Goal: Task Accomplishment & Management: Complete application form

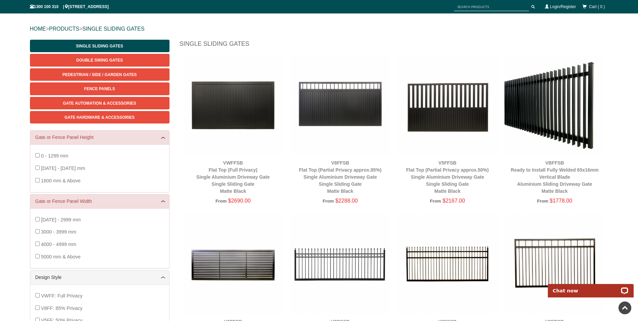
scroll to position [50, 0]
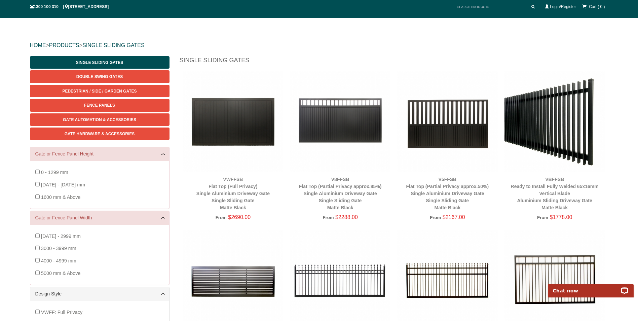
click at [247, 128] on img at bounding box center [233, 121] width 101 height 101
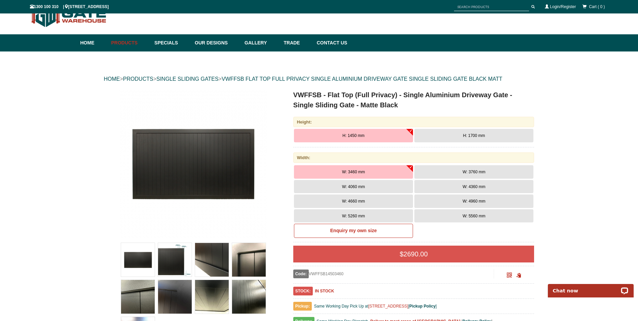
click at [497, 137] on button "H: 1700 mm" at bounding box center [473, 135] width 119 height 13
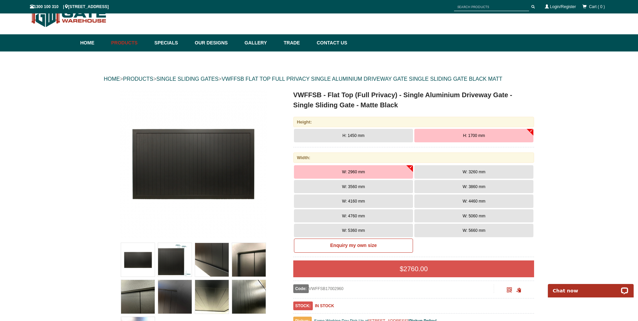
click at [474, 230] on span "W: 5660 mm" at bounding box center [473, 230] width 23 height 5
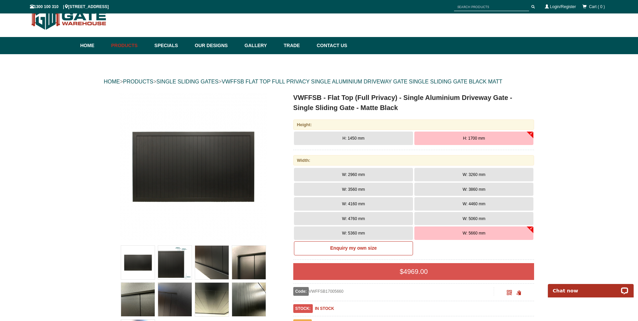
scroll to position [101, 0]
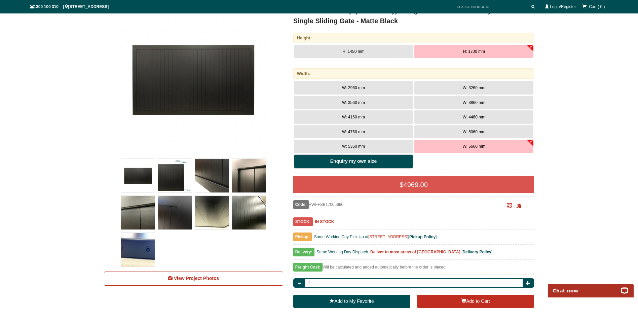
click at [357, 161] on b "Enquiry my own size" at bounding box center [353, 160] width 46 height 5
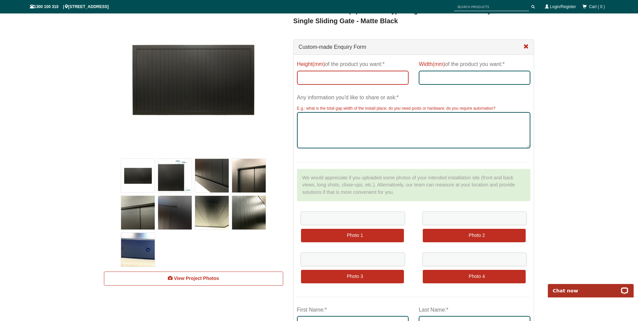
click at [331, 78] on input "Height(mm) of the product you want:*" at bounding box center [353, 78] width 112 height 14
type input "2400"
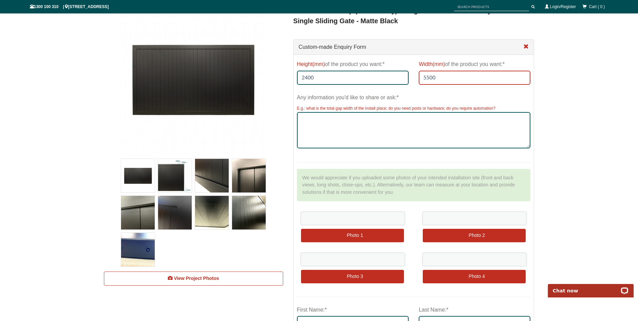
type input "5500"
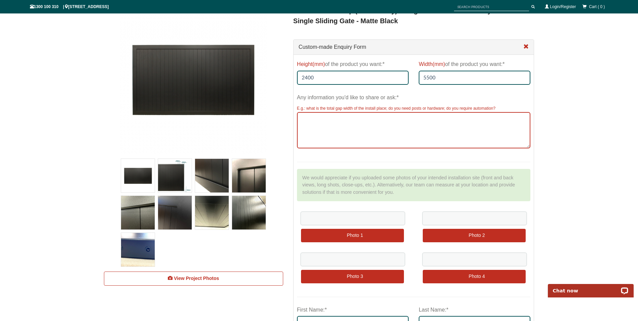
click at [338, 120] on textarea "Any information you'd like to share or ask:*" at bounding box center [414, 130] width 234 height 36
paste textarea "Morning, hoping that you are able to assist with a quote to supply and install …"
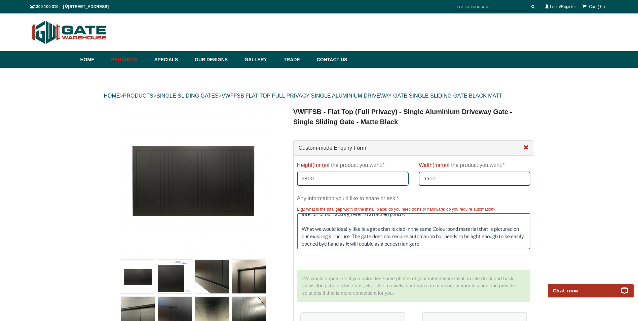
scroll to position [0, 0]
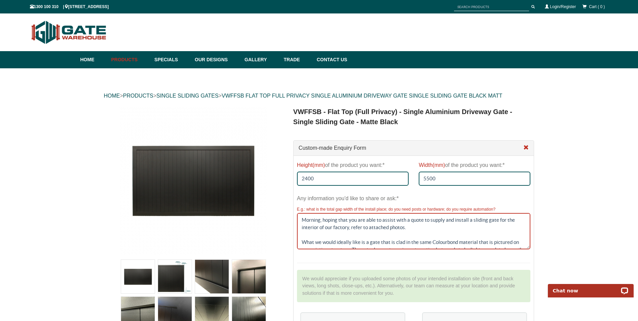
click at [415, 227] on textarea "Morning, hoping that you are able to assist with a quote to supply and install …" at bounding box center [414, 231] width 234 height 36
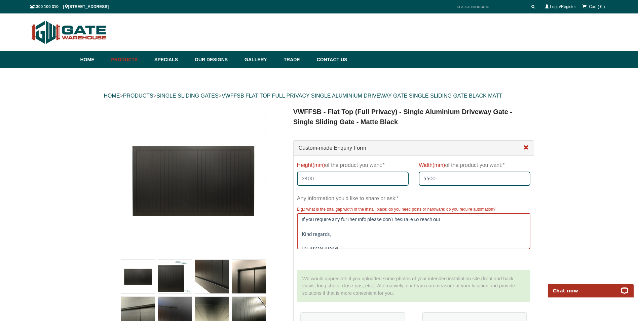
scroll to position [34, 0]
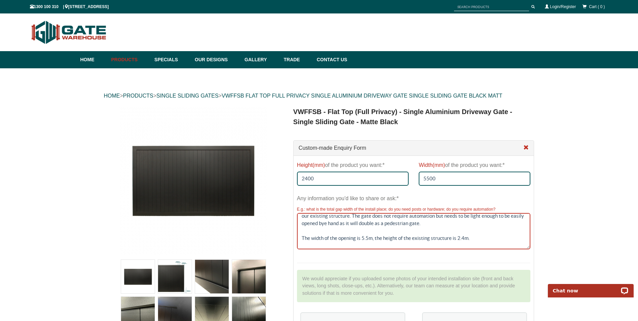
click at [472, 237] on textarea "Morning, hoping that you are able to assist with a quote to supply and install …" at bounding box center [414, 231] width 234 height 36
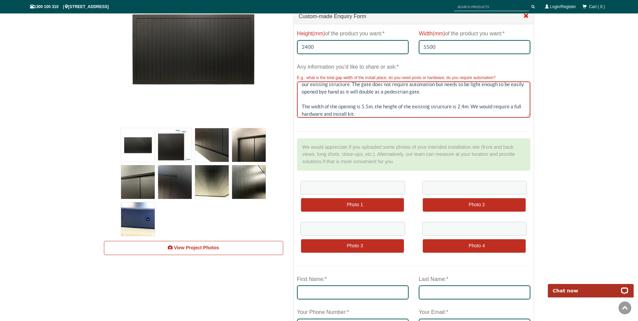
scroll to position [135, 0]
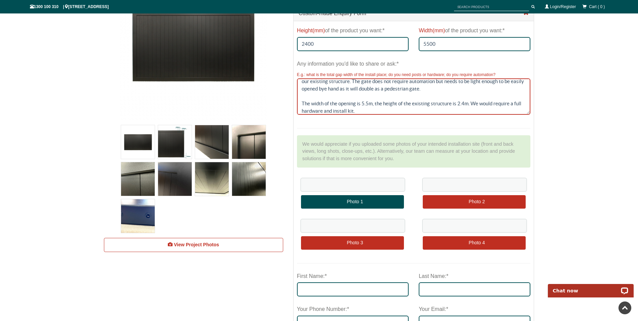
type textarea "Morning, hoping that you are able to assist with a quote to supply and install …"
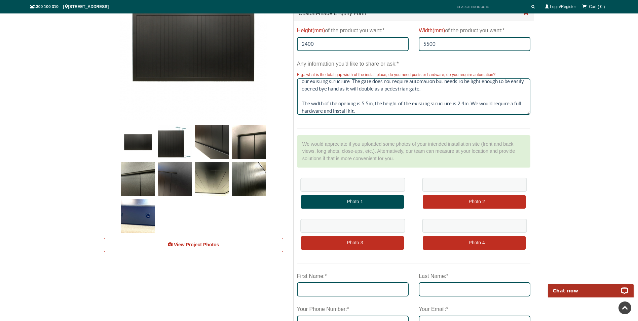
click at [357, 206] on input "file" at bounding box center [352, 202] width 103 height 14
type input "C:\fakepath\1000013518.jpg"
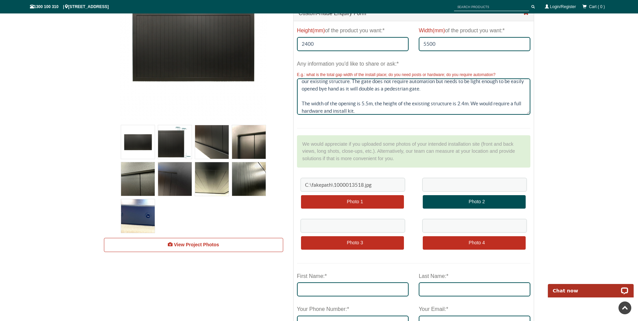
click at [476, 198] on input "file" at bounding box center [474, 202] width 103 height 14
type input "C:\fakepath\1000013519.jpg"
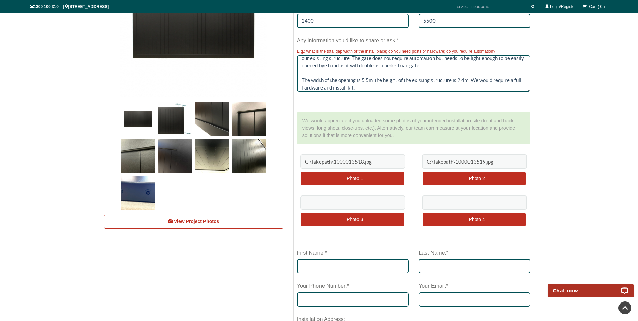
scroll to position [202, 0]
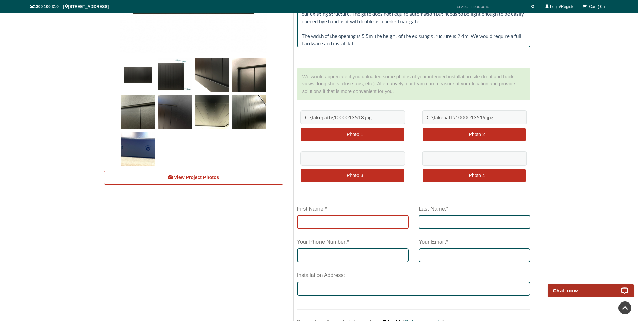
click at [364, 222] on input "First Name:*" at bounding box center [353, 222] width 112 height 14
type input "Lachlan"
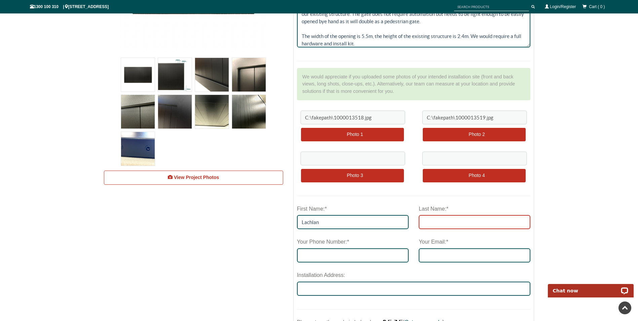
type input "Sheekey"
type input "0409404114"
type input "lachlan.sheekey@titomic.com"
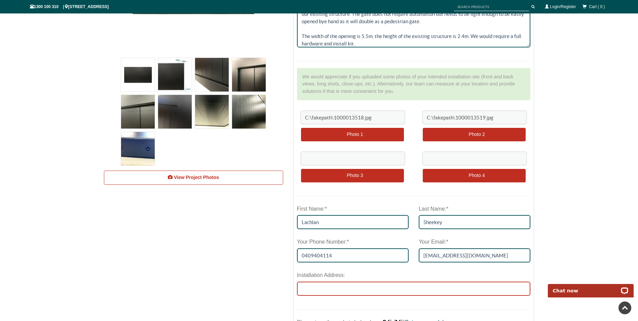
type input "1/371 Ferntree Gully Rd, Mount Waverley VIC 3149"
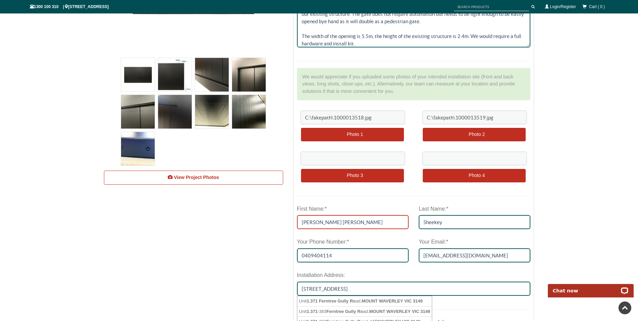
drag, startPoint x: 321, startPoint y: 221, endPoint x: 567, endPoint y: 210, distance: 246.8
type input "Lachlan"
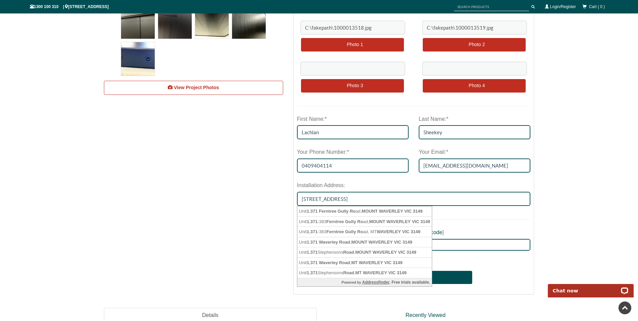
scroll to position [303, 0]
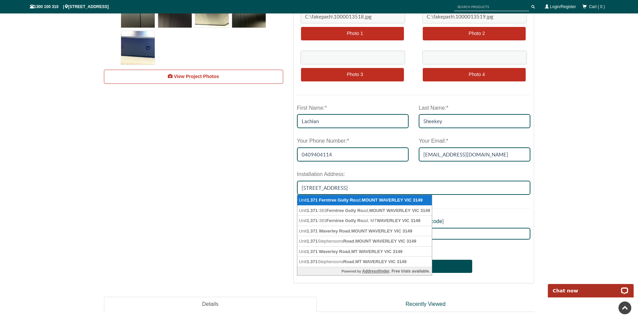
click at [339, 201] on li "Unit 1 , 371 Ferntree Gully Ro ad, MOUNT WAVERLEY VIC 3149" at bounding box center [364, 200] width 135 height 10
type input "Unit 1, 371-383 Ferntree Gully Road, MOUNT WAVERLEY VIC 3149"
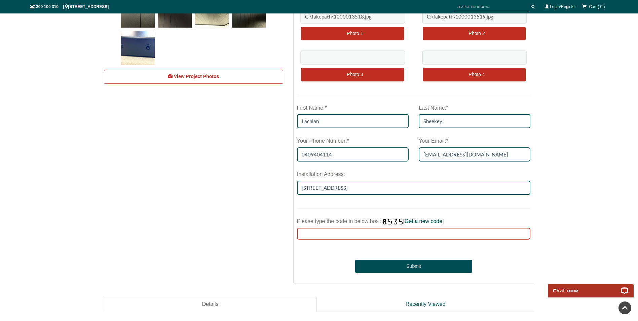
click at [305, 236] on input "Please type the code in below box : [ Get a new code ]" at bounding box center [414, 234] width 234 height 12
type input "5915"
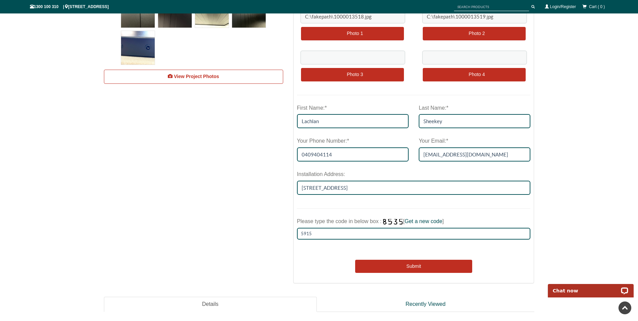
click at [412, 267] on button "Submit" at bounding box center [413, 266] width 117 height 13
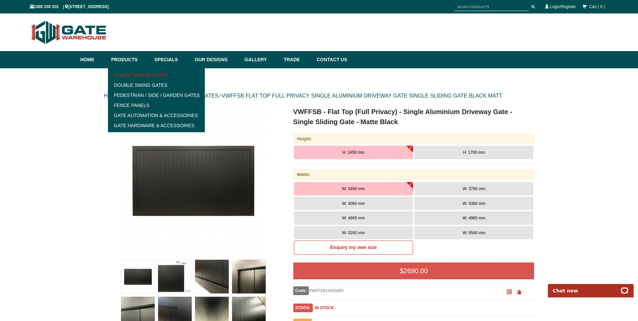
click at [161, 79] on link "Single Sliding Gates" at bounding box center [156, 75] width 93 height 10
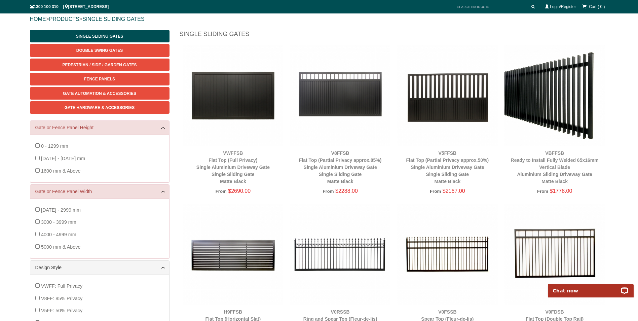
scroll to position [84, 0]
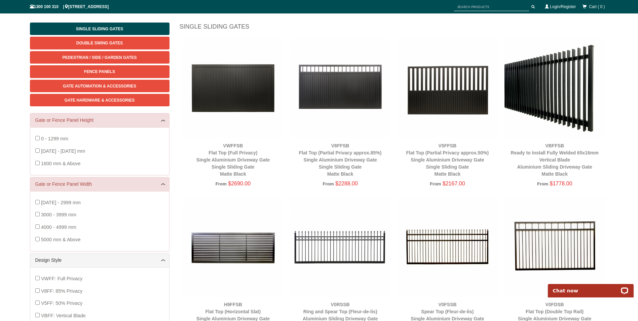
click at [38, 160] on div "0 - 1299 mm [DATE] - [DATE] mm 1600 mm & Above" at bounding box center [99, 151] width 129 height 37
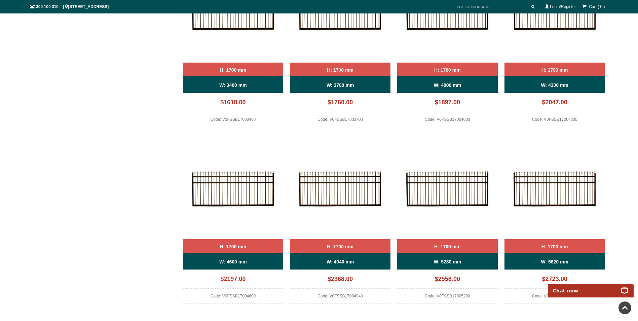
scroll to position [656, 0]
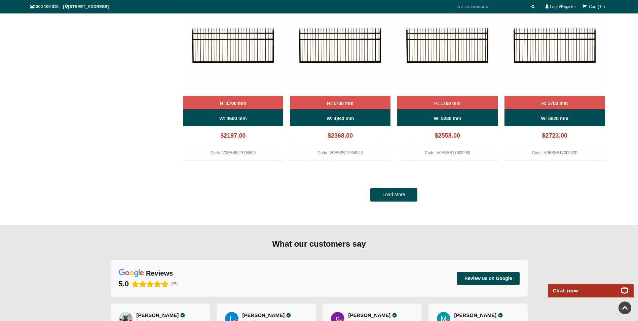
click at [388, 189] on link "Load More" at bounding box center [393, 194] width 47 height 13
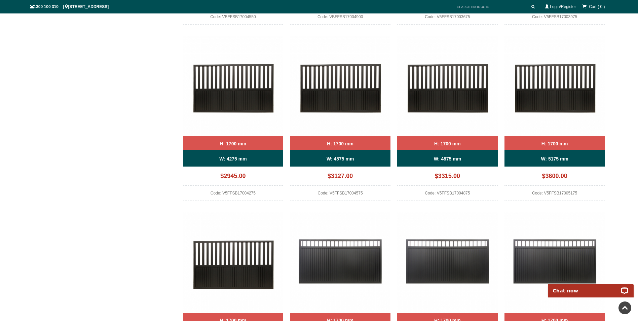
scroll to position [1362, 0]
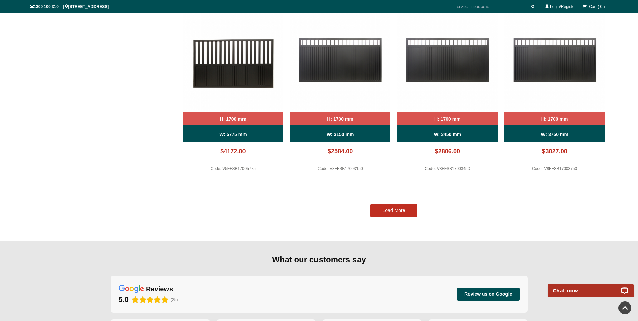
click at [392, 215] on link "Load More" at bounding box center [393, 210] width 47 height 13
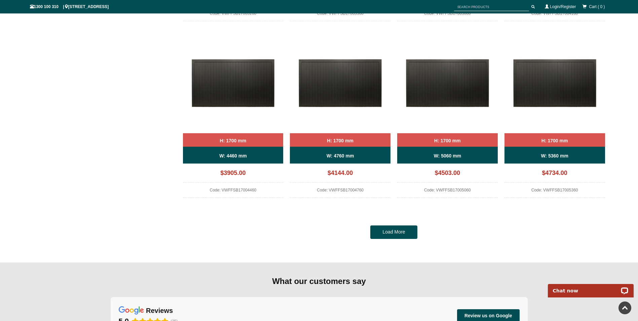
scroll to position [2136, 0]
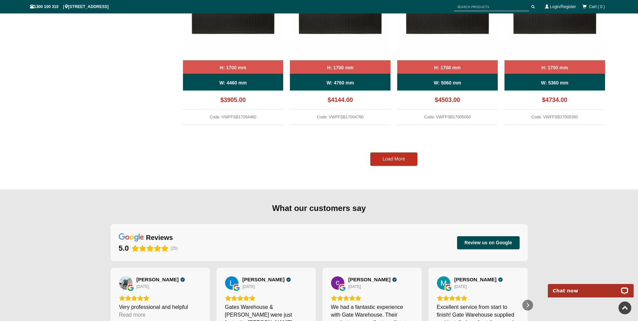
click at [390, 160] on link "Load More" at bounding box center [393, 158] width 47 height 13
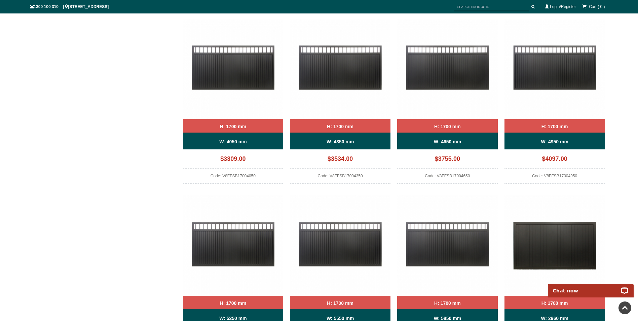
scroll to position [1362, 0]
